Goal: Book appointment/travel/reservation

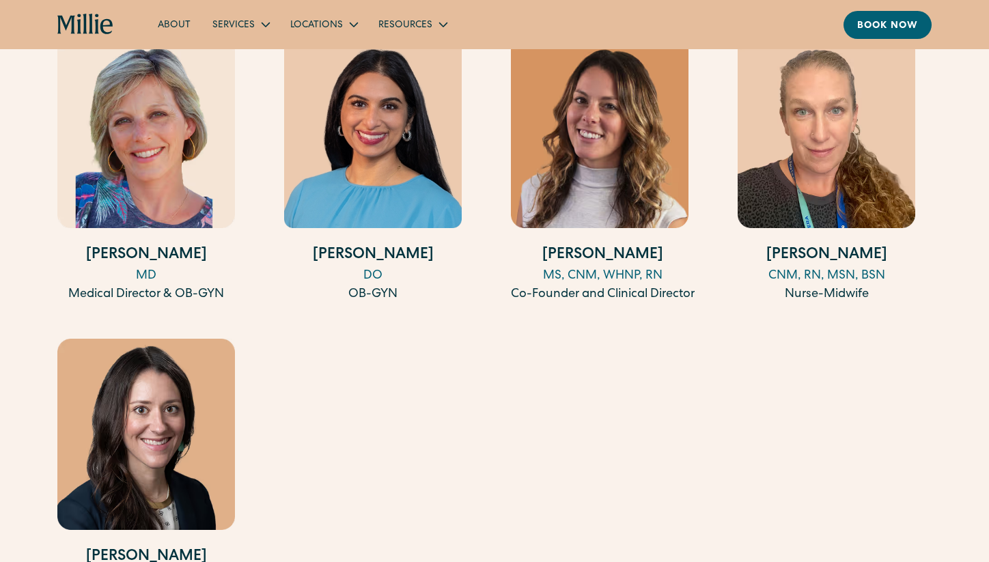
scroll to position [1414, 0]
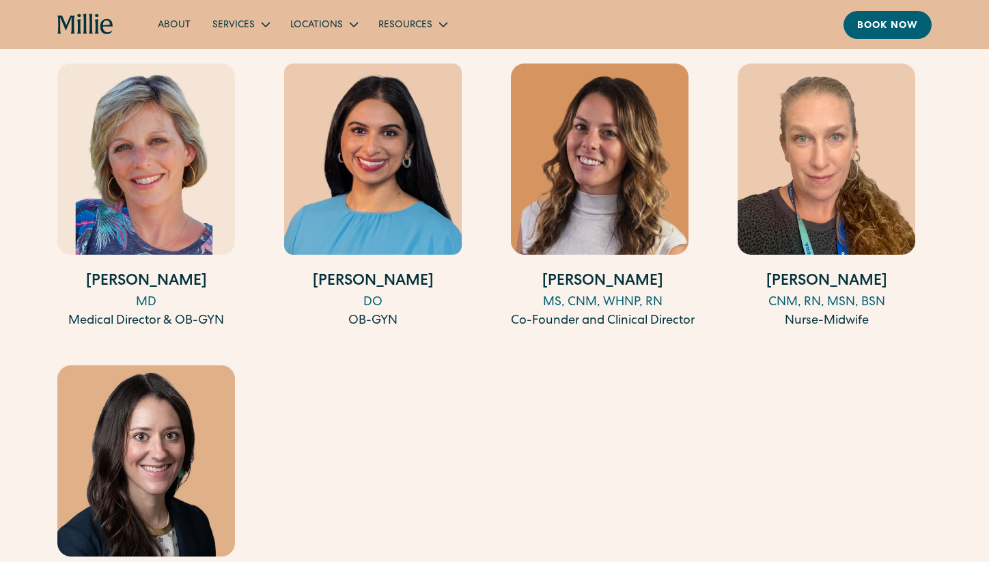
click at [417, 422] on div "Amy Kane MD Medical Director & OB-GYN Anisha Sarma DO OB-GYN Talia Borgo MS, CN…" at bounding box center [494, 349] width 875 height 571
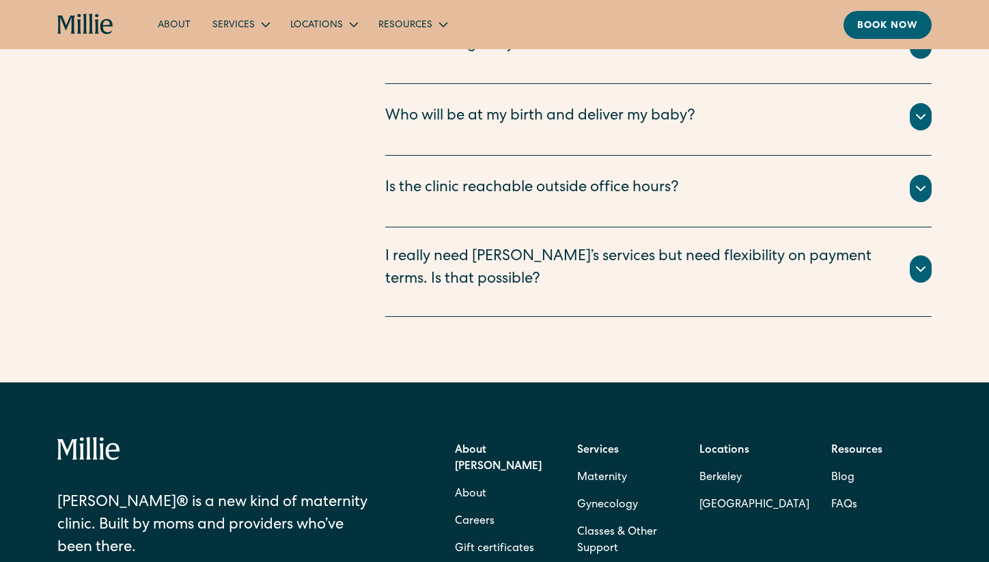
scroll to position [3113, 0]
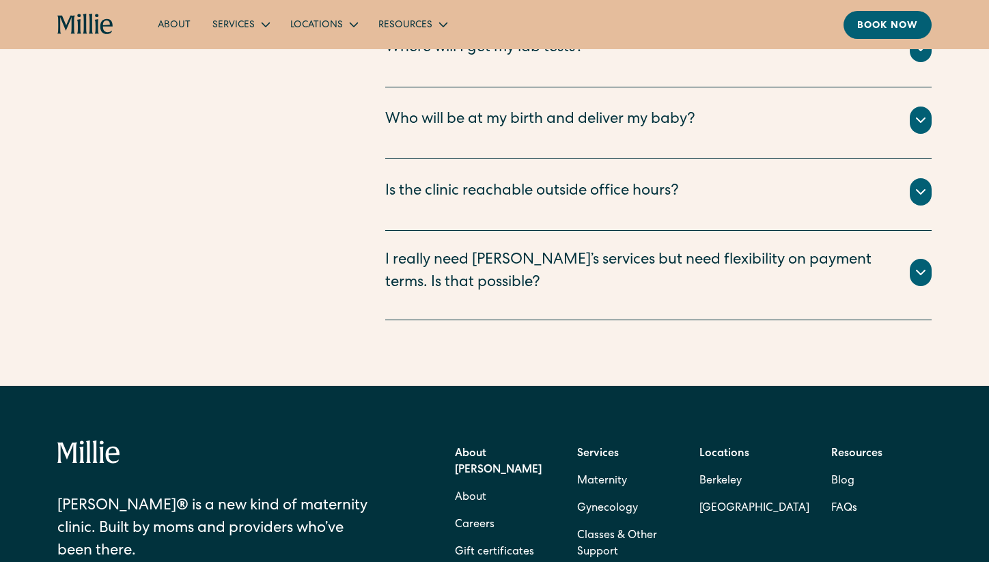
click at [506, 254] on div "I really need Millie’s services but need flexibility on payment terms. Is that …" at bounding box center [639, 272] width 508 height 45
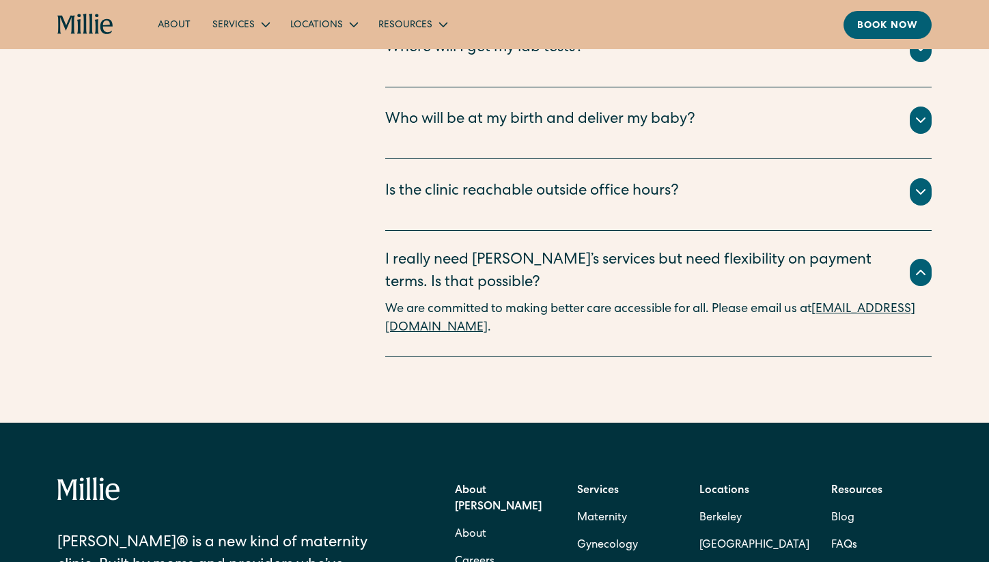
click at [505, 254] on div "I really need Millie’s services but need flexibility on payment terms. Is that …" at bounding box center [639, 272] width 508 height 45
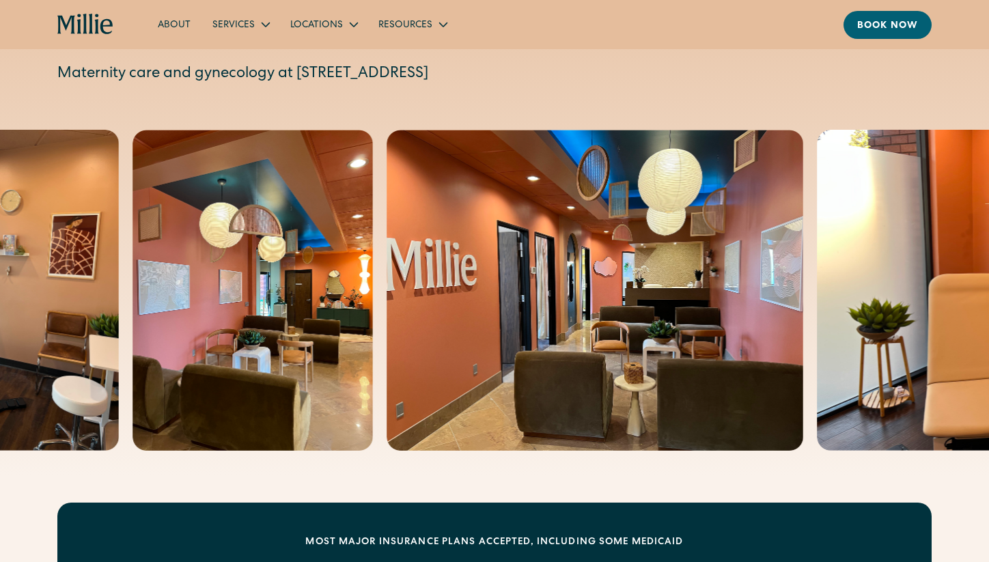
scroll to position [0, 0]
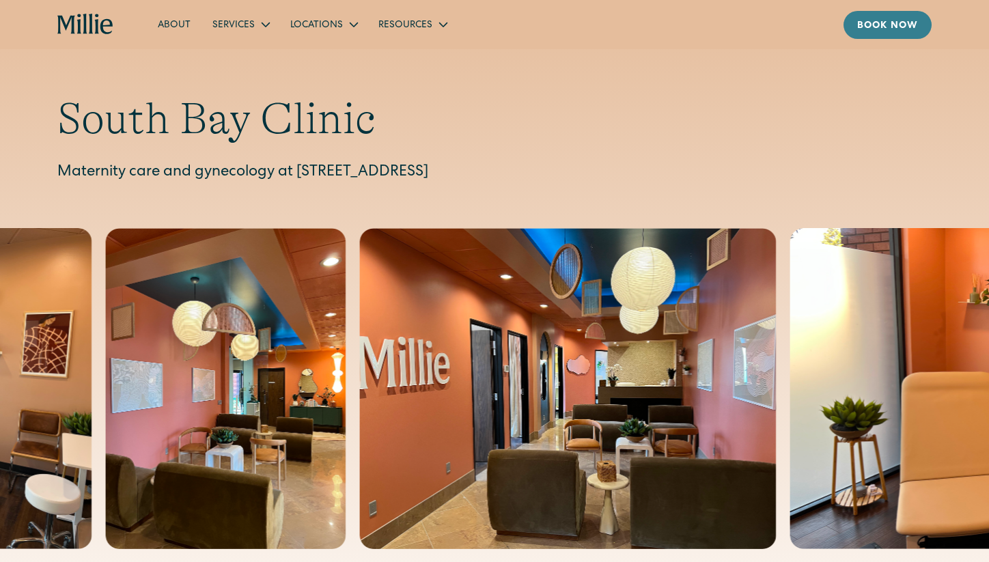
click at [880, 30] on div "Book now" at bounding box center [887, 26] width 61 height 14
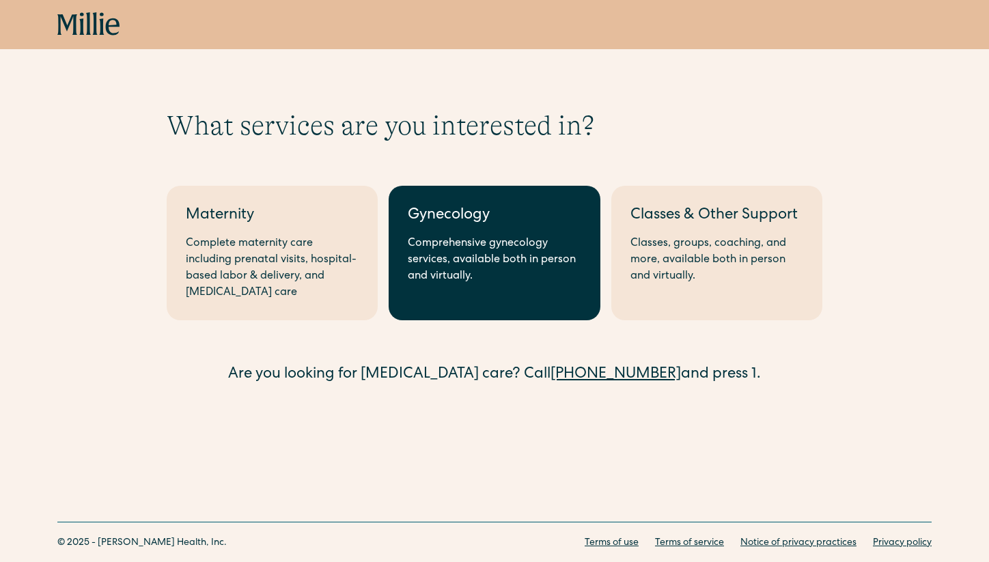
click at [502, 284] on div "Comprehensive gynecology services, available both in person and virtually." at bounding box center [494, 260] width 173 height 49
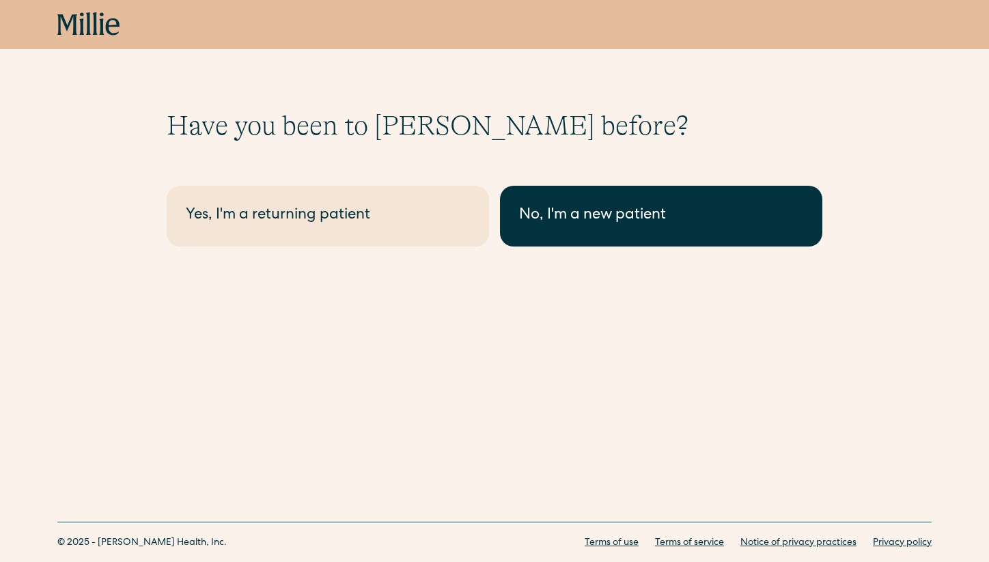
click at [560, 226] on div "No, I'm a new patient" at bounding box center [661, 216] width 284 height 23
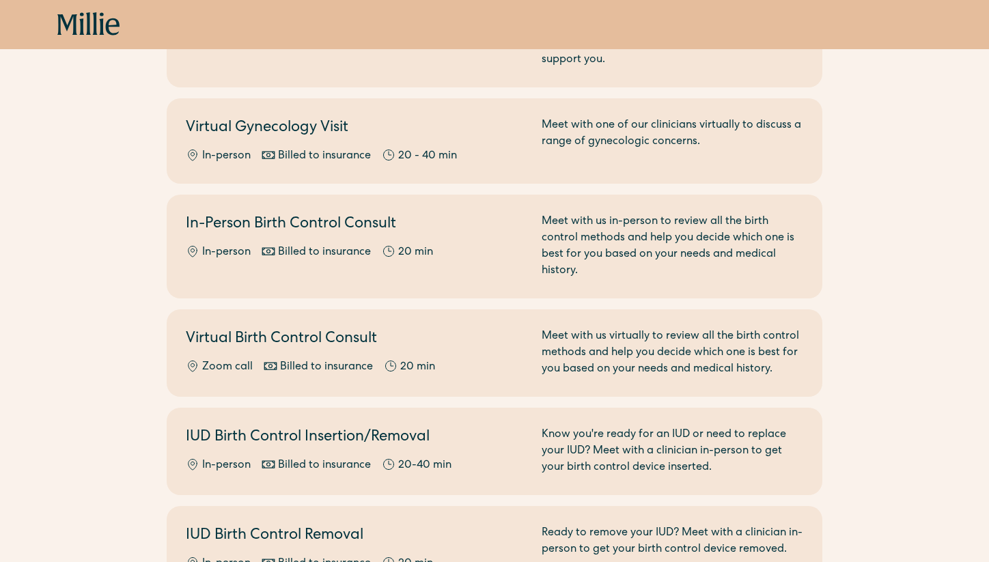
scroll to position [390, 0]
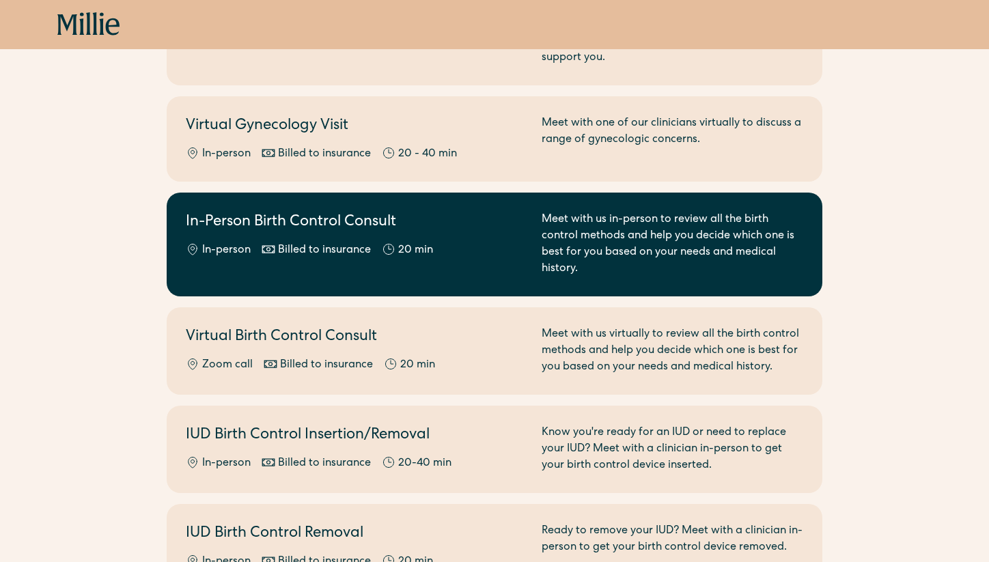
click at [739, 262] on link "In-Person Birth Control Consult In-person Billed to insurance 20 min Meet with …" at bounding box center [495, 245] width 656 height 104
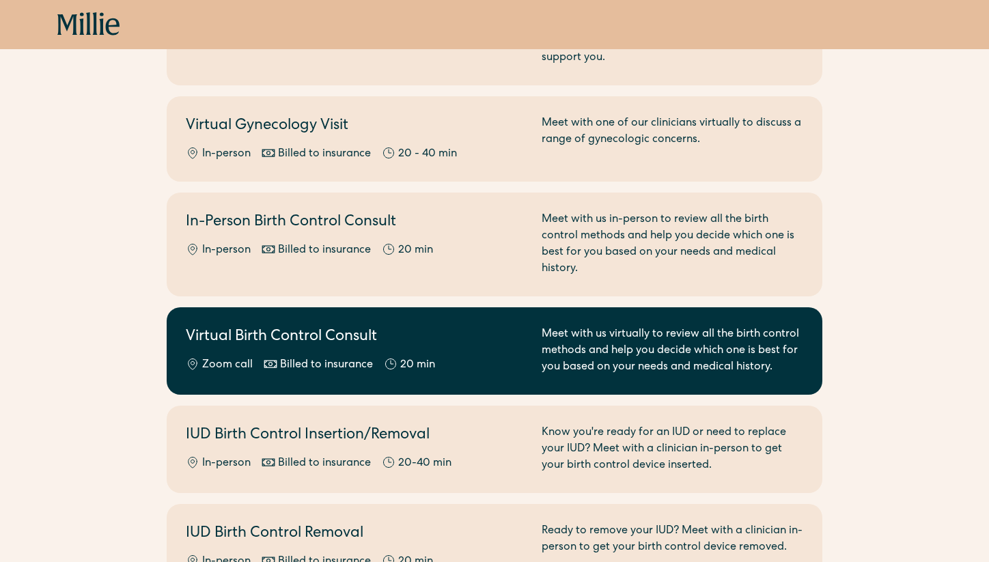
click at [439, 327] on h2 "Virtual Birth Control Consult" at bounding box center [356, 338] width 340 height 23
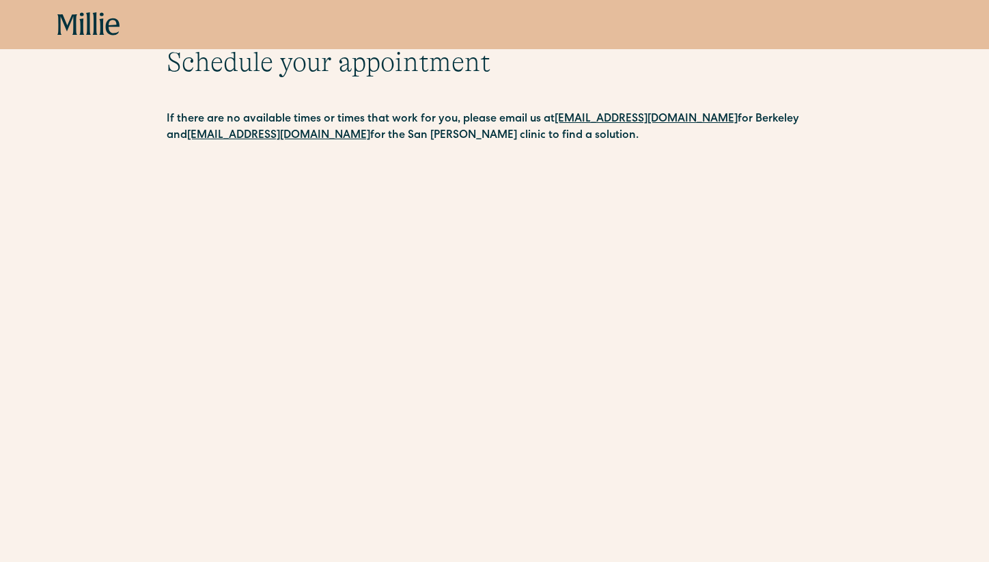
scroll to position [78, 0]
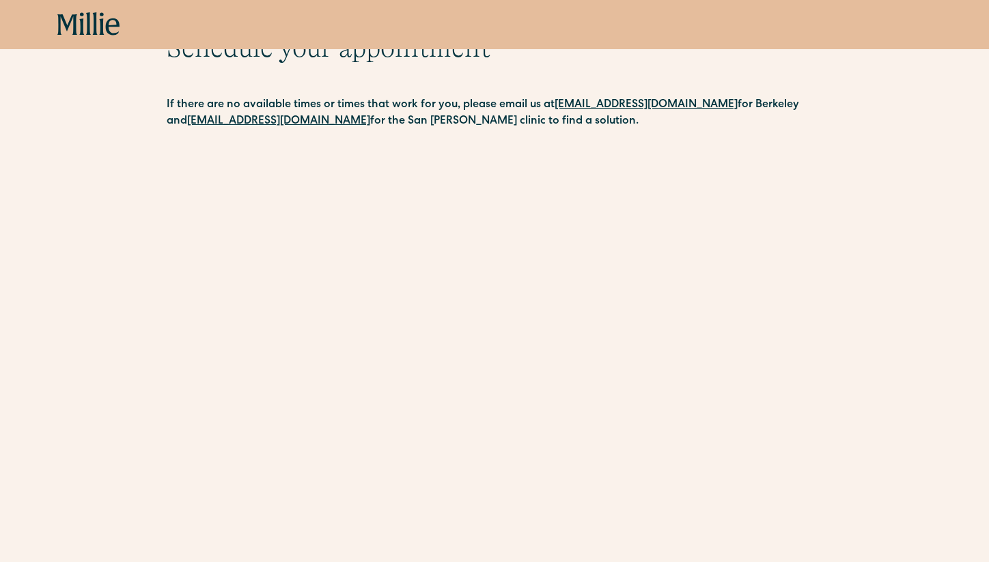
click at [50, 231] on div "Schedule your appointment This below only shows on maternity + location Materni…" at bounding box center [494, 374] width 989 height 687
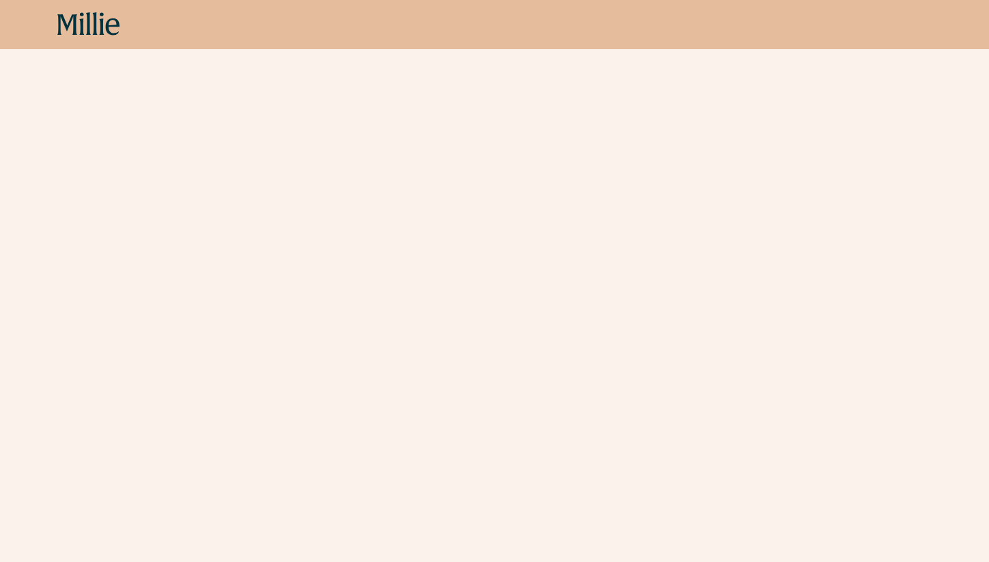
scroll to position [0, 0]
click at [124, 267] on div "Schedule your appointment This below only shows on maternity + location Materni…" at bounding box center [494, 126] width 989 height 687
click at [864, 273] on div "Schedule your appointment This below only shows on maternity + location Materni…" at bounding box center [494, 126] width 989 height 687
click at [901, 338] on div "Schedule your appointment This below only shows on maternity + location Materni…" at bounding box center [494, 126] width 989 height 687
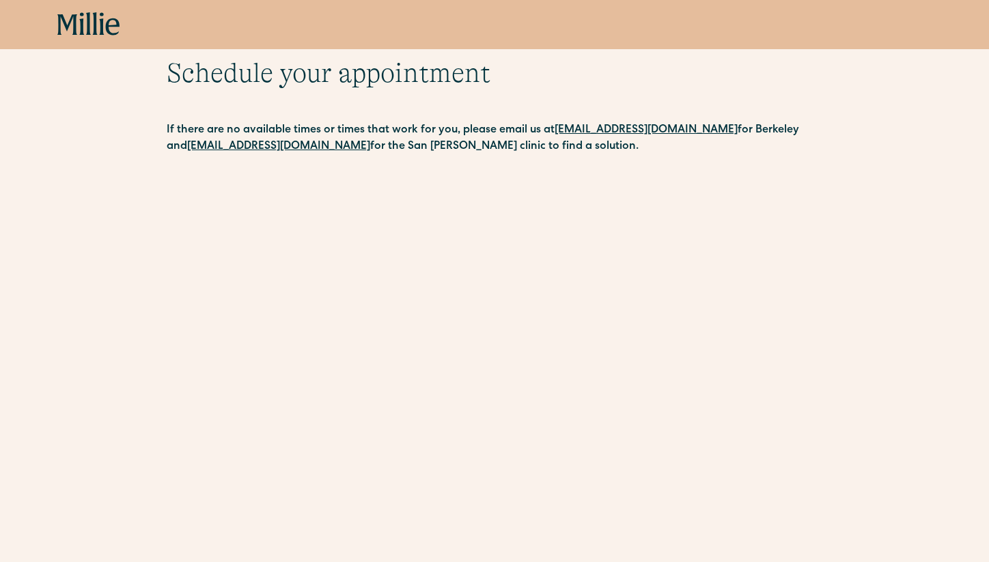
scroll to position [0, 0]
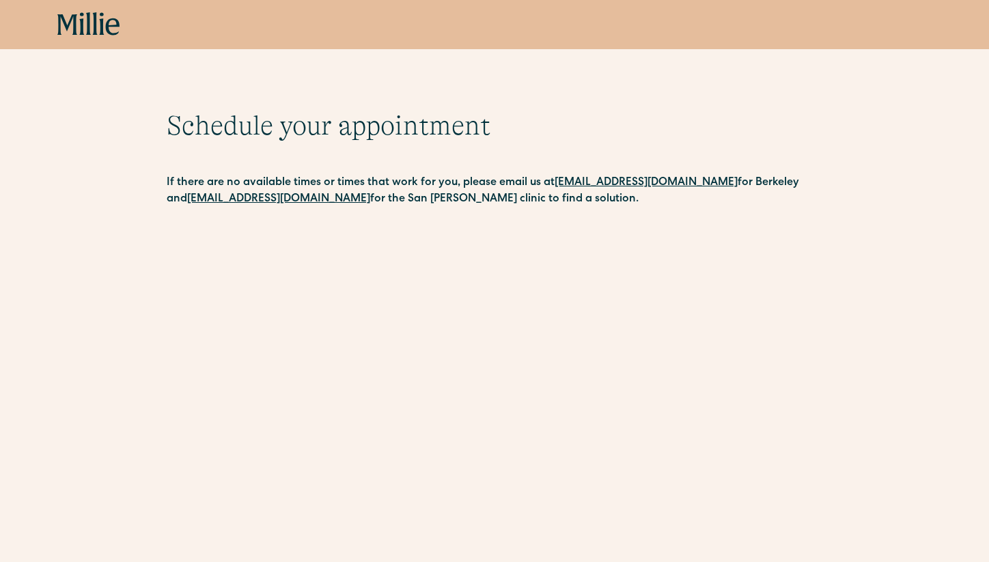
click at [88, 228] on div "Schedule your appointment This below only shows on maternity + location Materni…" at bounding box center [494, 452] width 989 height 687
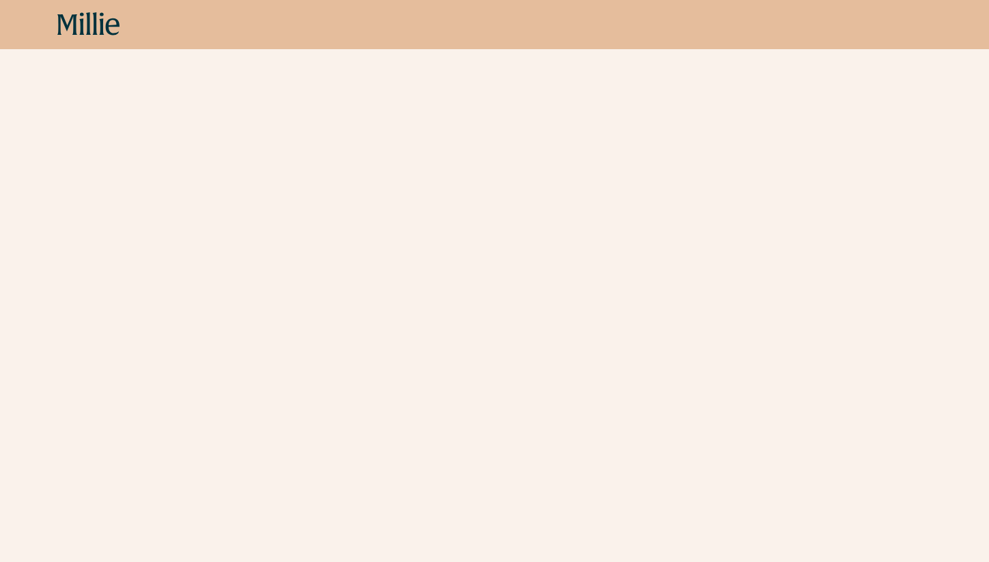
scroll to position [279, 0]
